Goal: Task Accomplishment & Management: Manage account settings

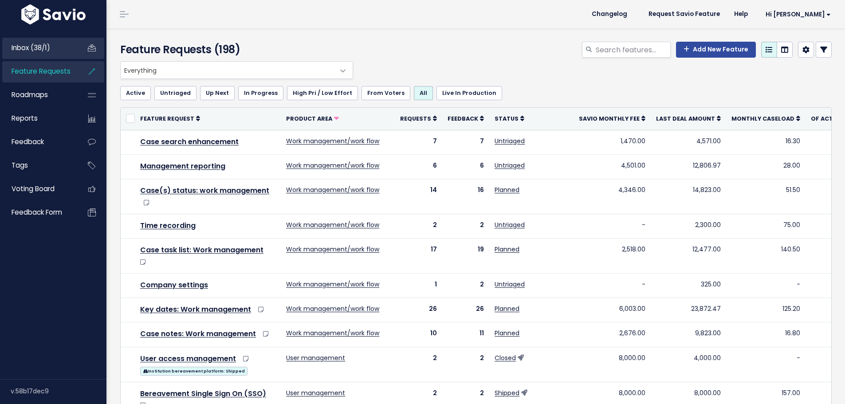
click at [47, 47] on span "Inbox (38/1)" at bounding box center [31, 47] width 39 height 9
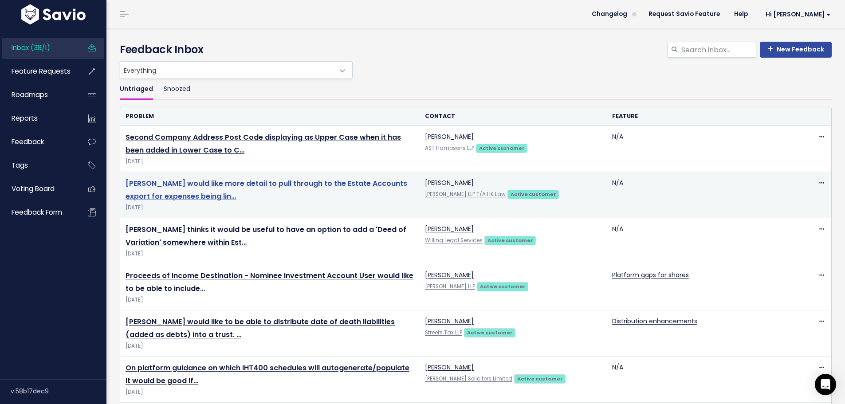
click at [165, 185] on link "[PERSON_NAME] would like more detail to pull through to the Estate Accounts exp…" at bounding box center [267, 189] width 282 height 23
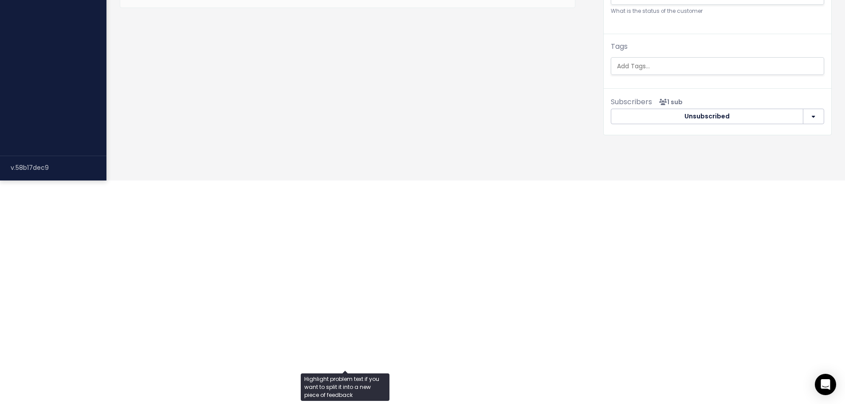
scroll to position [488, 0]
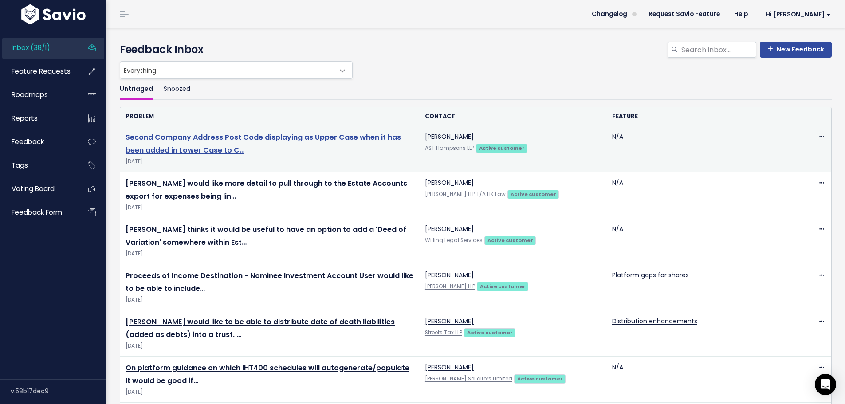
click at [220, 140] on link "Second Company Address Post Code displaying as Upper Case when it has been adde…" at bounding box center [263, 143] width 275 height 23
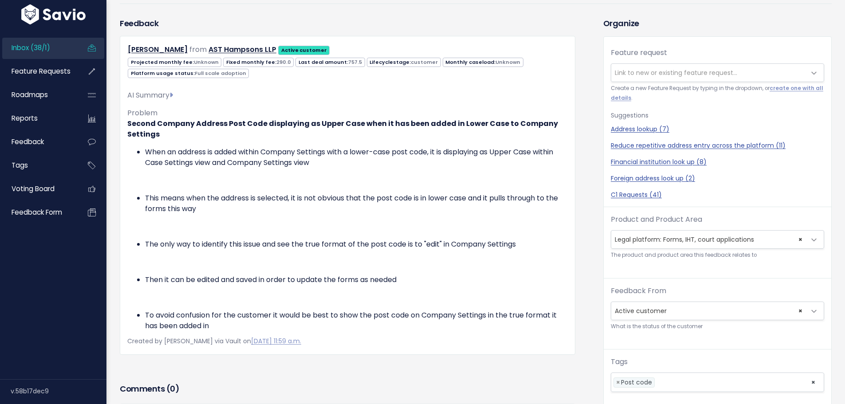
scroll to position [89, 0]
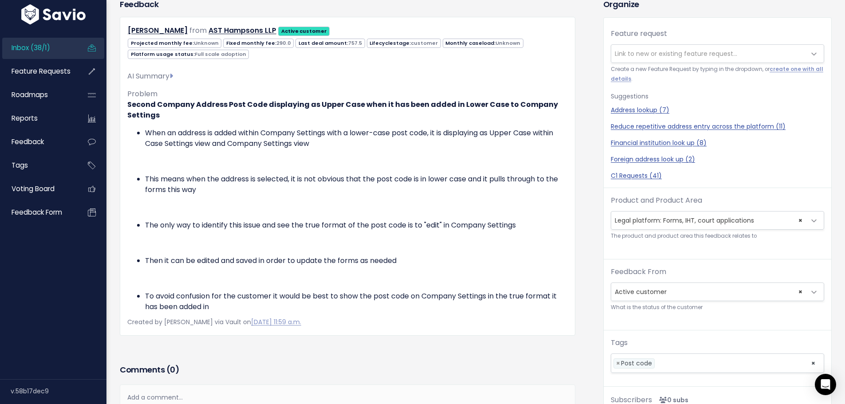
click at [597, 113] on div "Organize Feature request --------- Link to new or existing feature request... C…" at bounding box center [718, 215] width 242 height 435
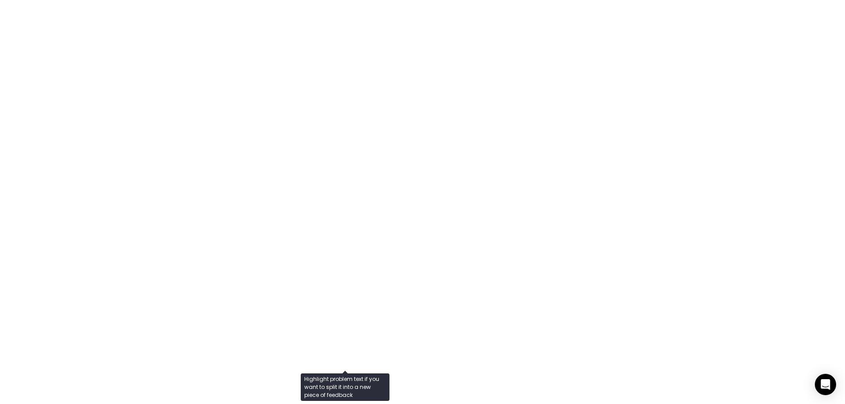
scroll to position [1065, 0]
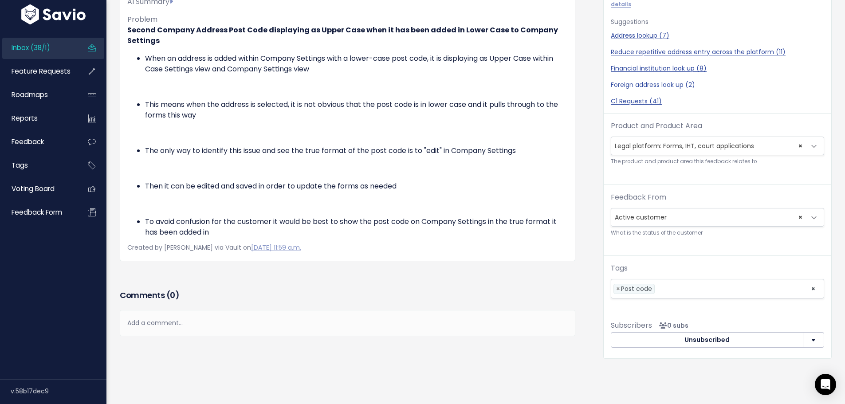
click at [28, 46] on span "Inbox (38/1)" at bounding box center [31, 47] width 39 height 9
